Goal: Task Accomplishment & Management: Use online tool/utility

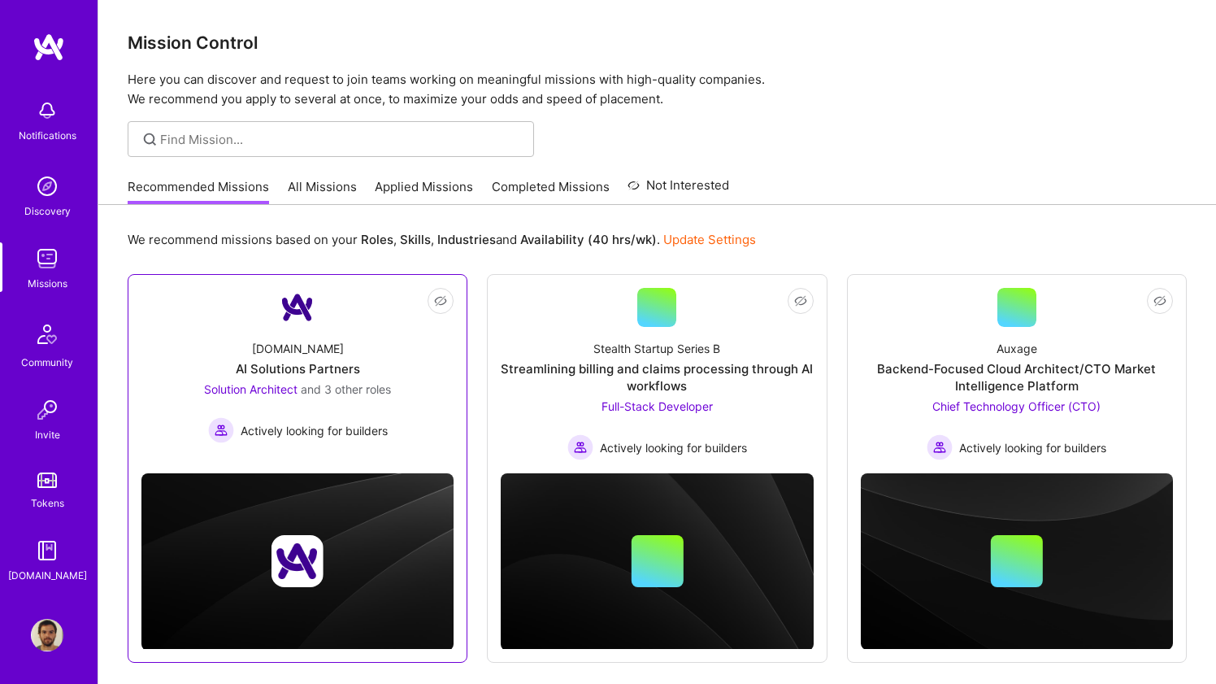
click at [437, 392] on div "[DOMAIN_NAME] AI Solutions Partners Solution Architect and 3 other roles Active…" at bounding box center [297, 385] width 312 height 116
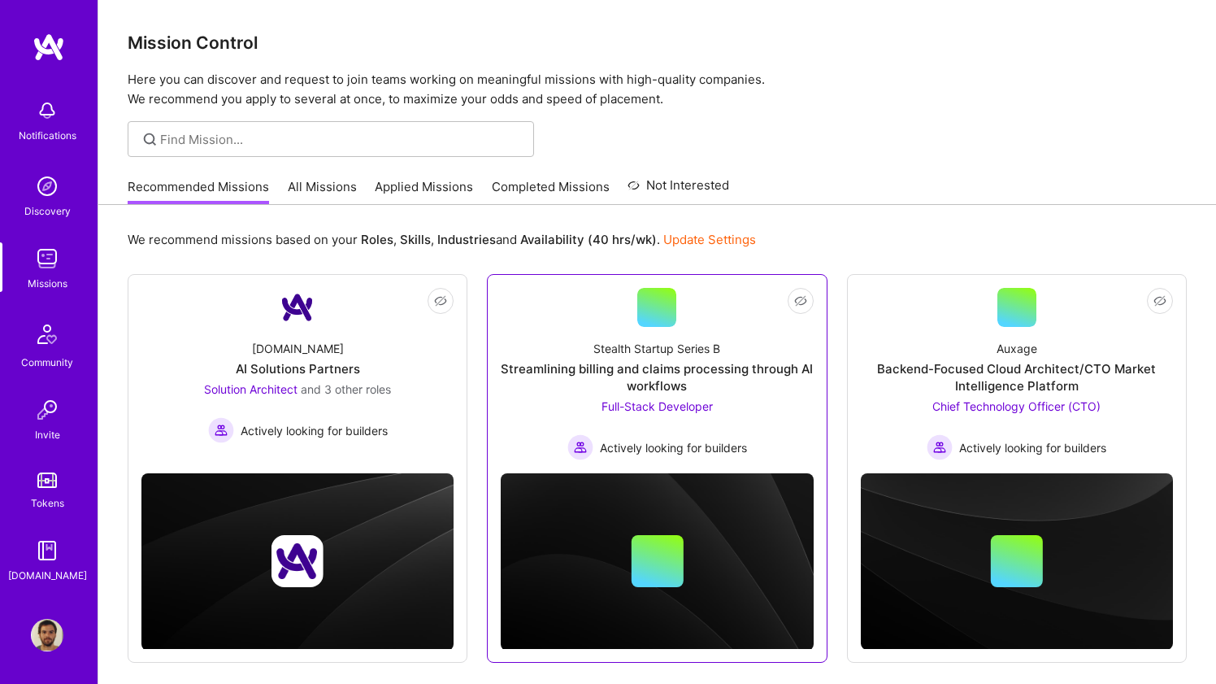
click at [511, 329] on div "Stealth Startup Series B Streamlining billing and claims processing through AI …" at bounding box center [657, 393] width 312 height 133
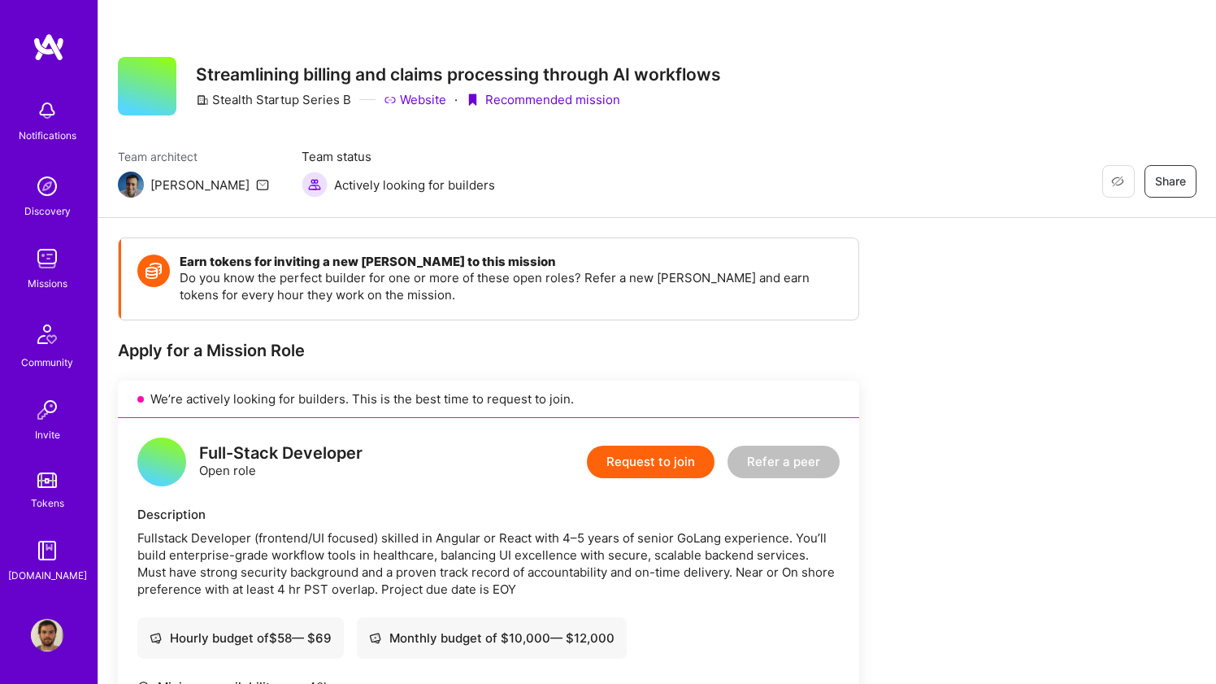
click at [256, 183] on icon at bounding box center [262, 184] width 13 height 13
click at [134, 181] on img at bounding box center [131, 185] width 26 height 26
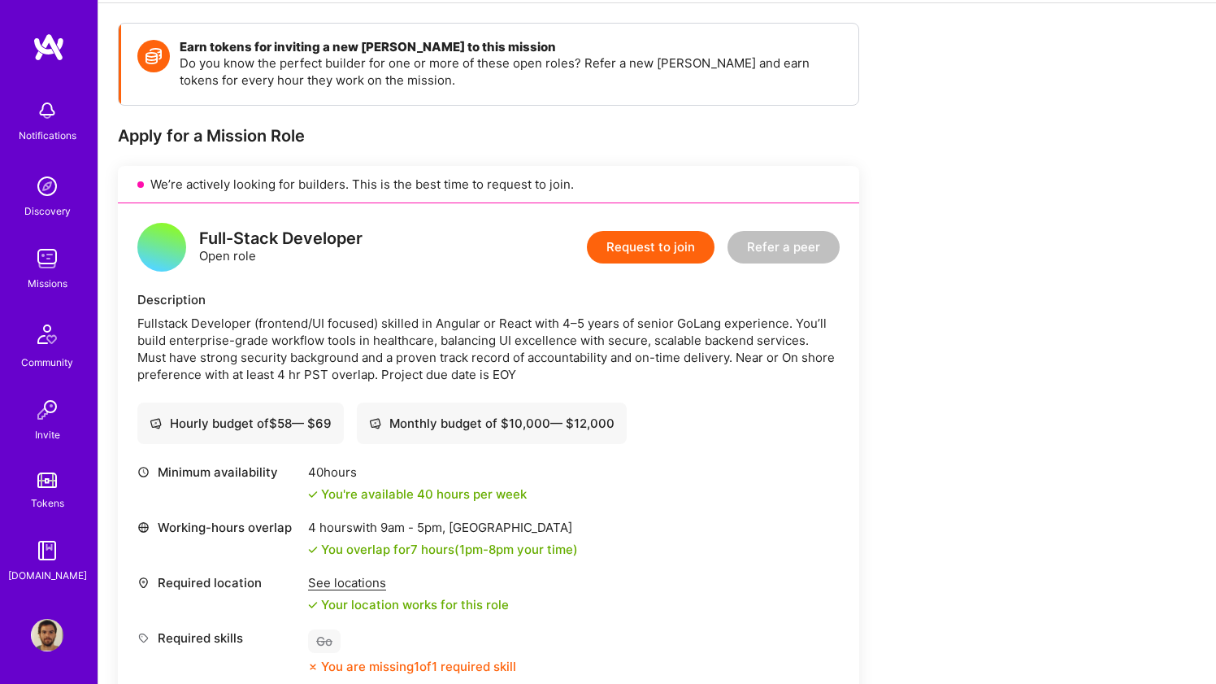
scroll to position [215, 0]
